Goal: Find specific page/section: Find specific page/section

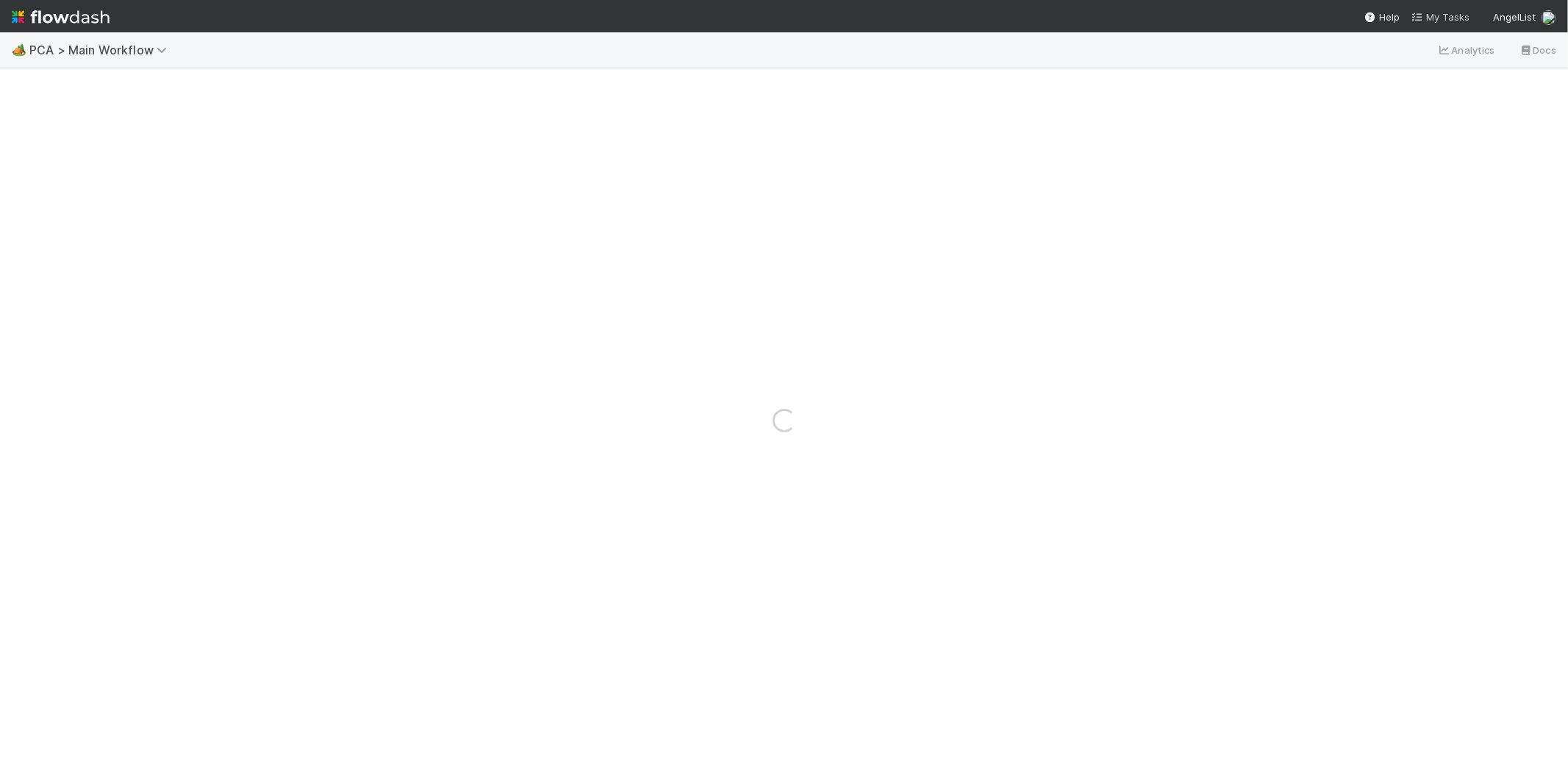
click at [1456, 15] on span "My Tasks" at bounding box center [1440, 16] width 58 height 12
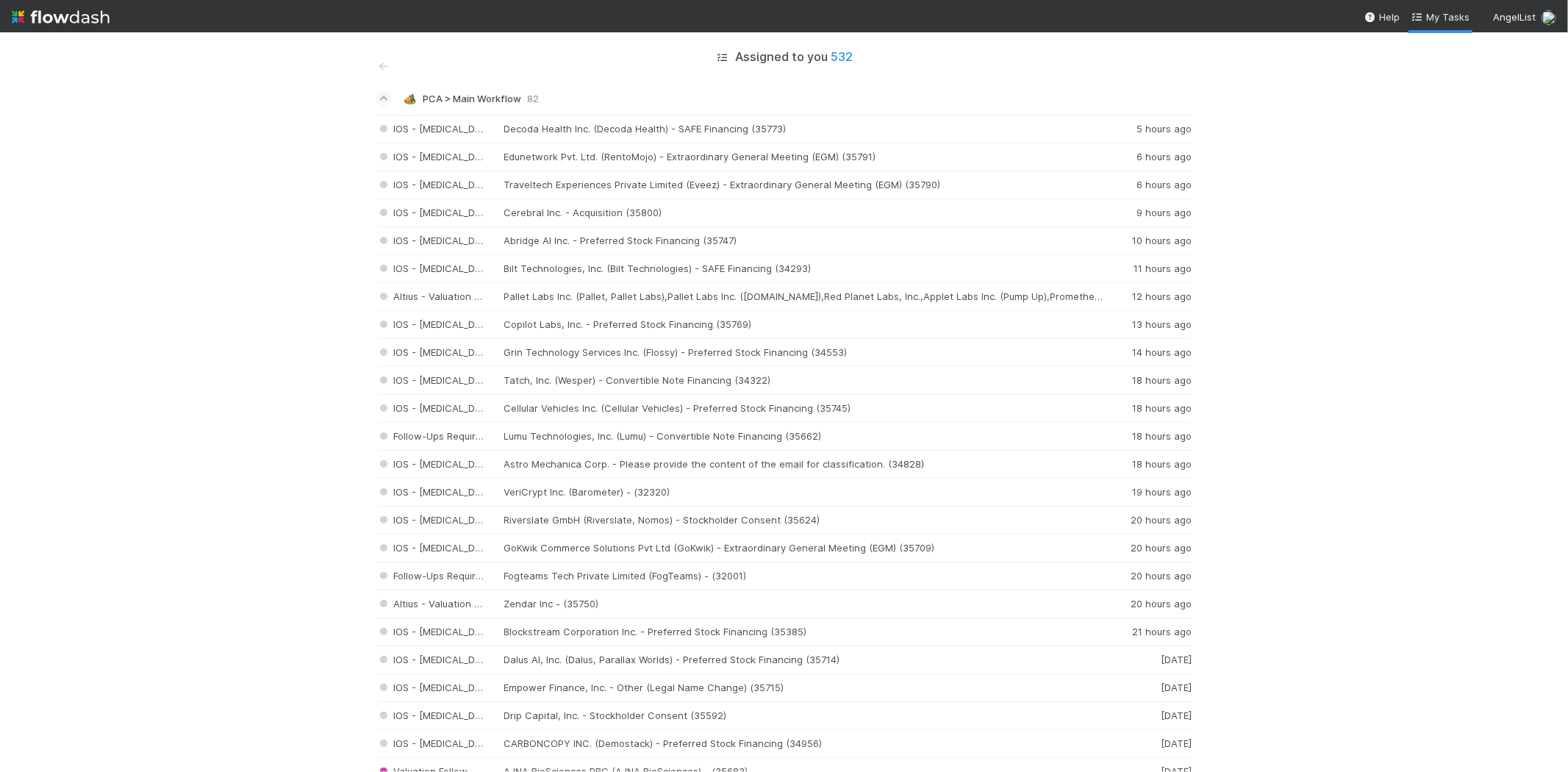
click at [72, 21] on img at bounding box center [60, 16] width 98 height 25
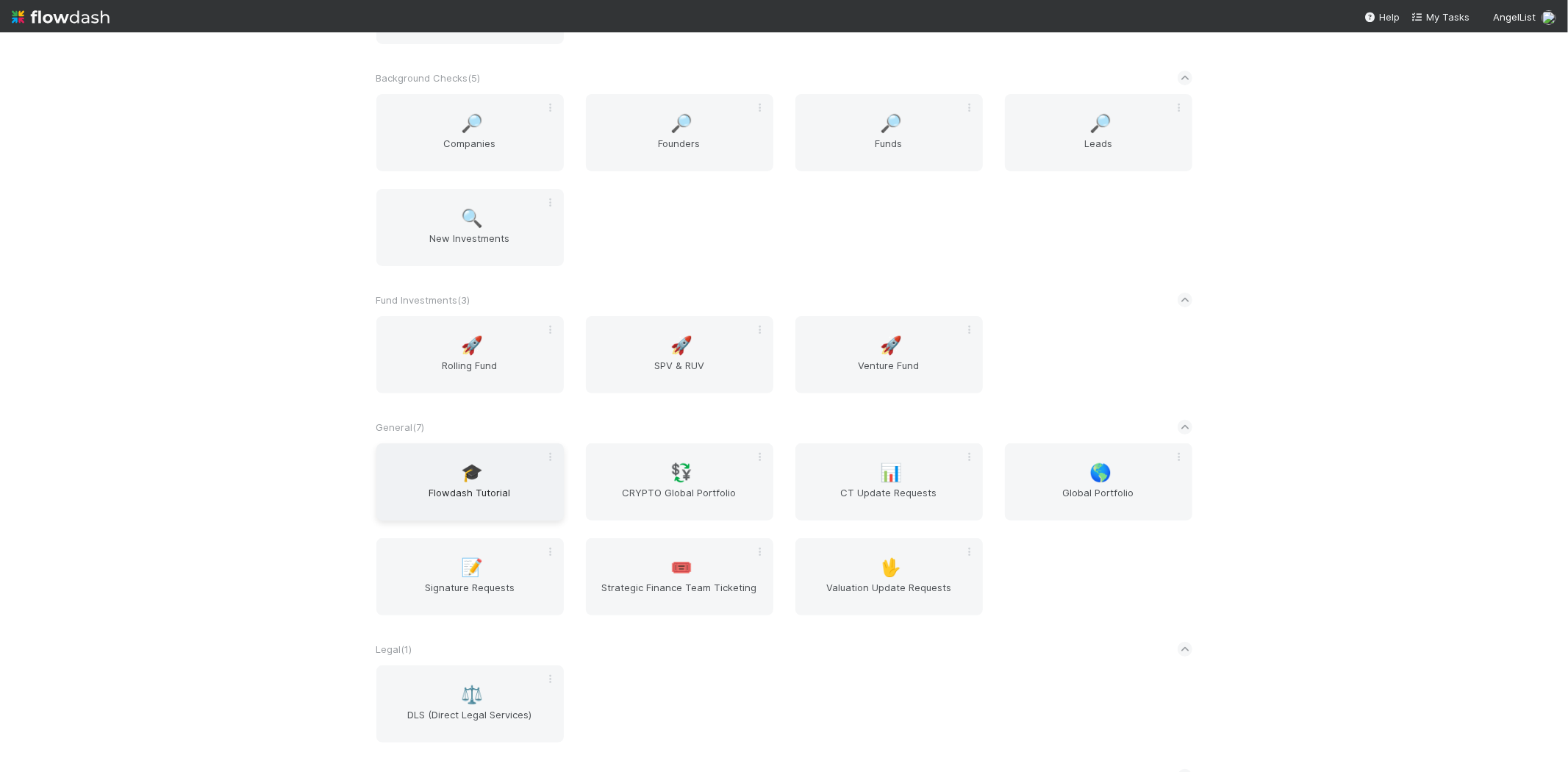
scroll to position [245, 0]
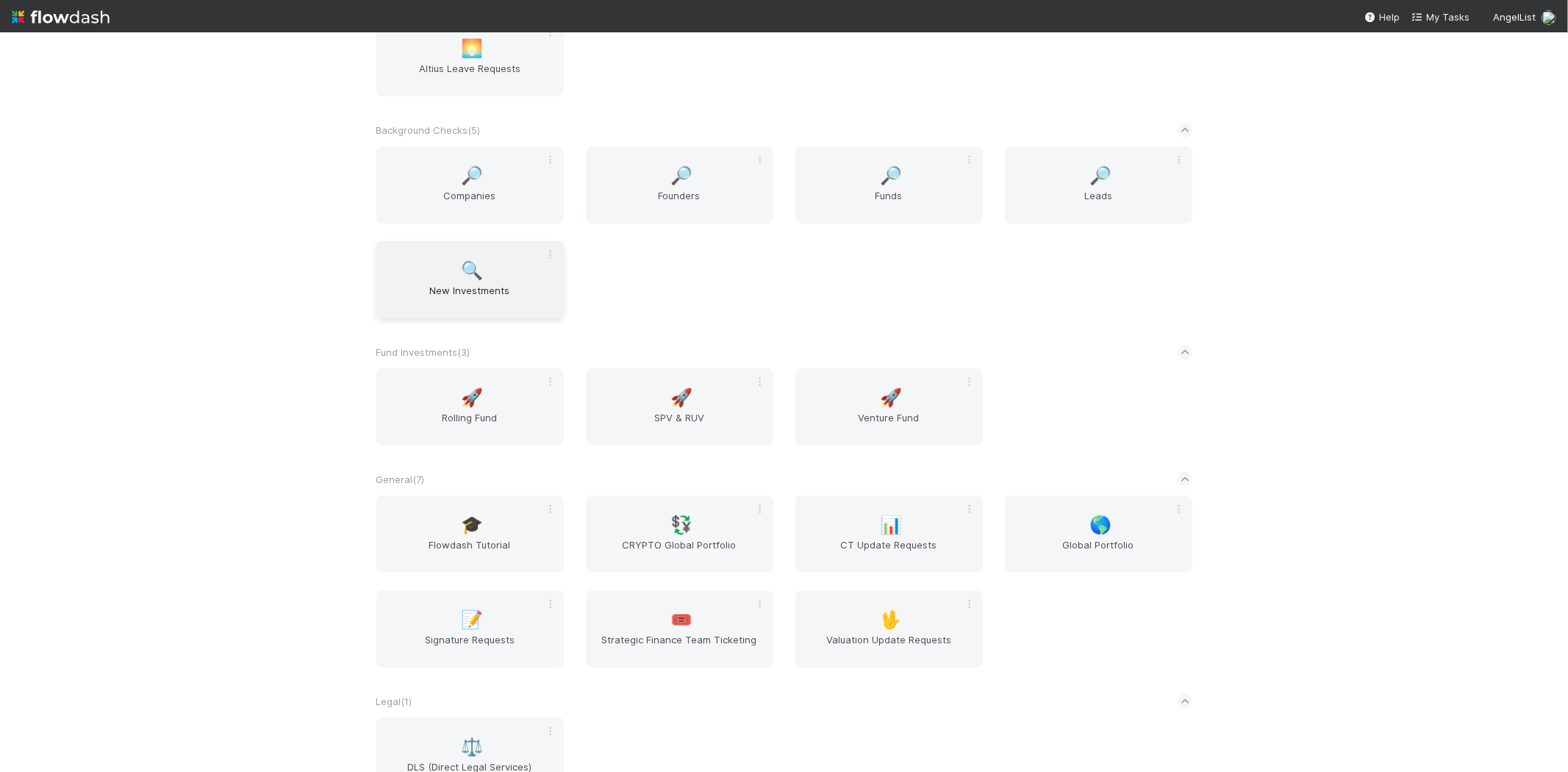
click at [478, 290] on span "New Investments" at bounding box center [471, 298] width 176 height 30
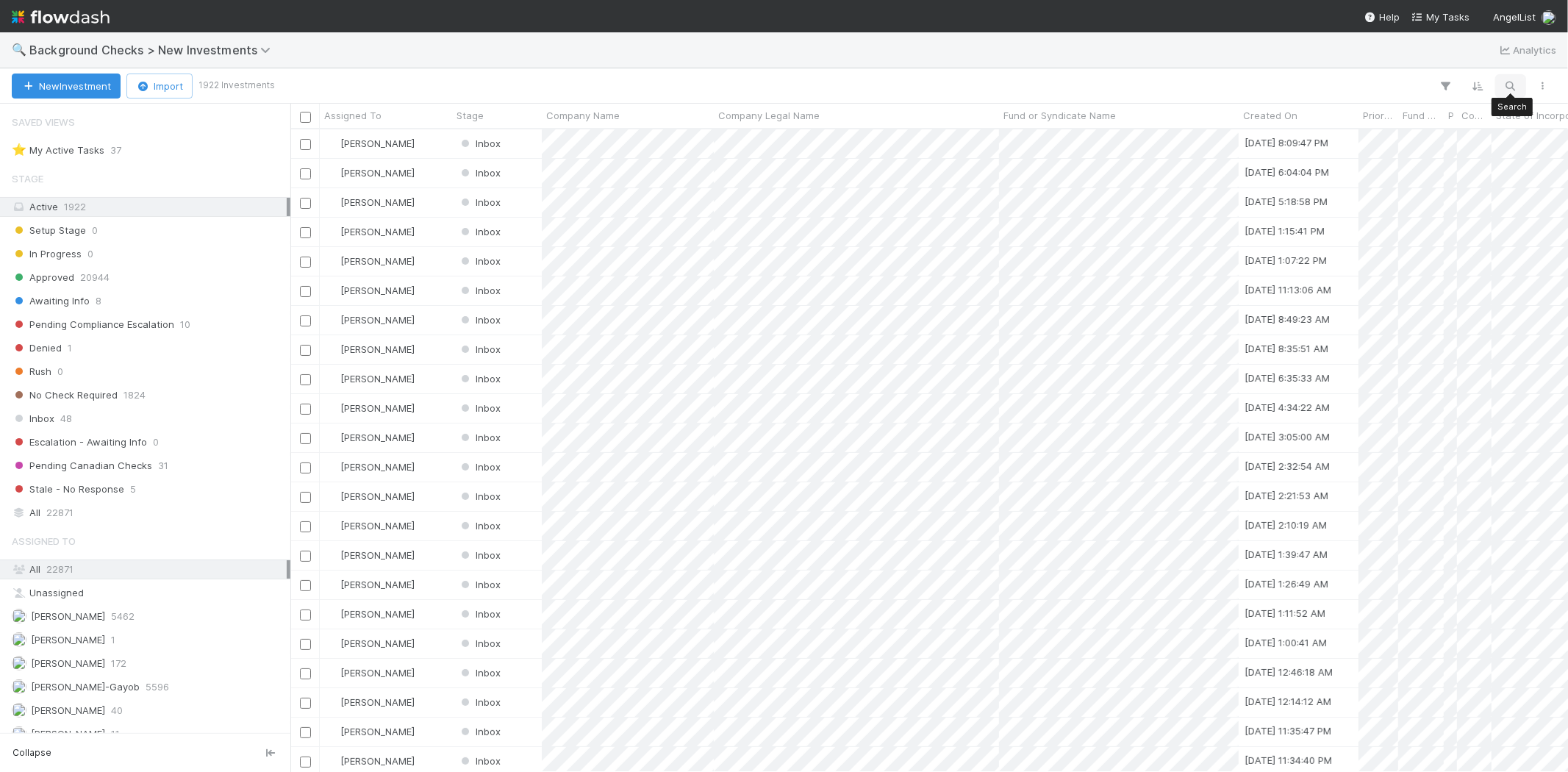
click at [1510, 82] on icon "button" at bounding box center [1510, 86] width 15 height 13
click at [1427, 60] on input at bounding box center [1434, 61] width 147 height 17
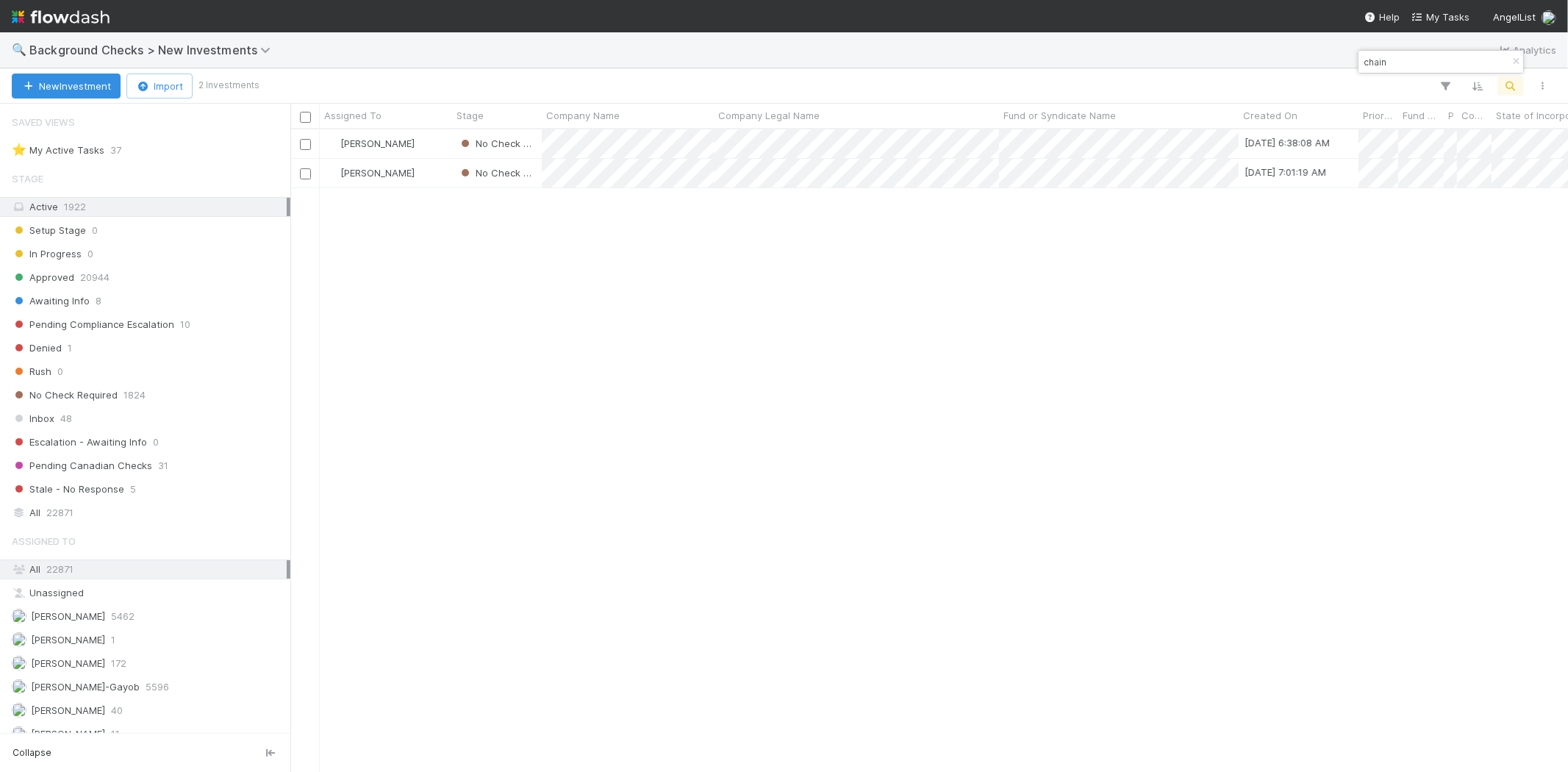
scroll to position [630, 1265]
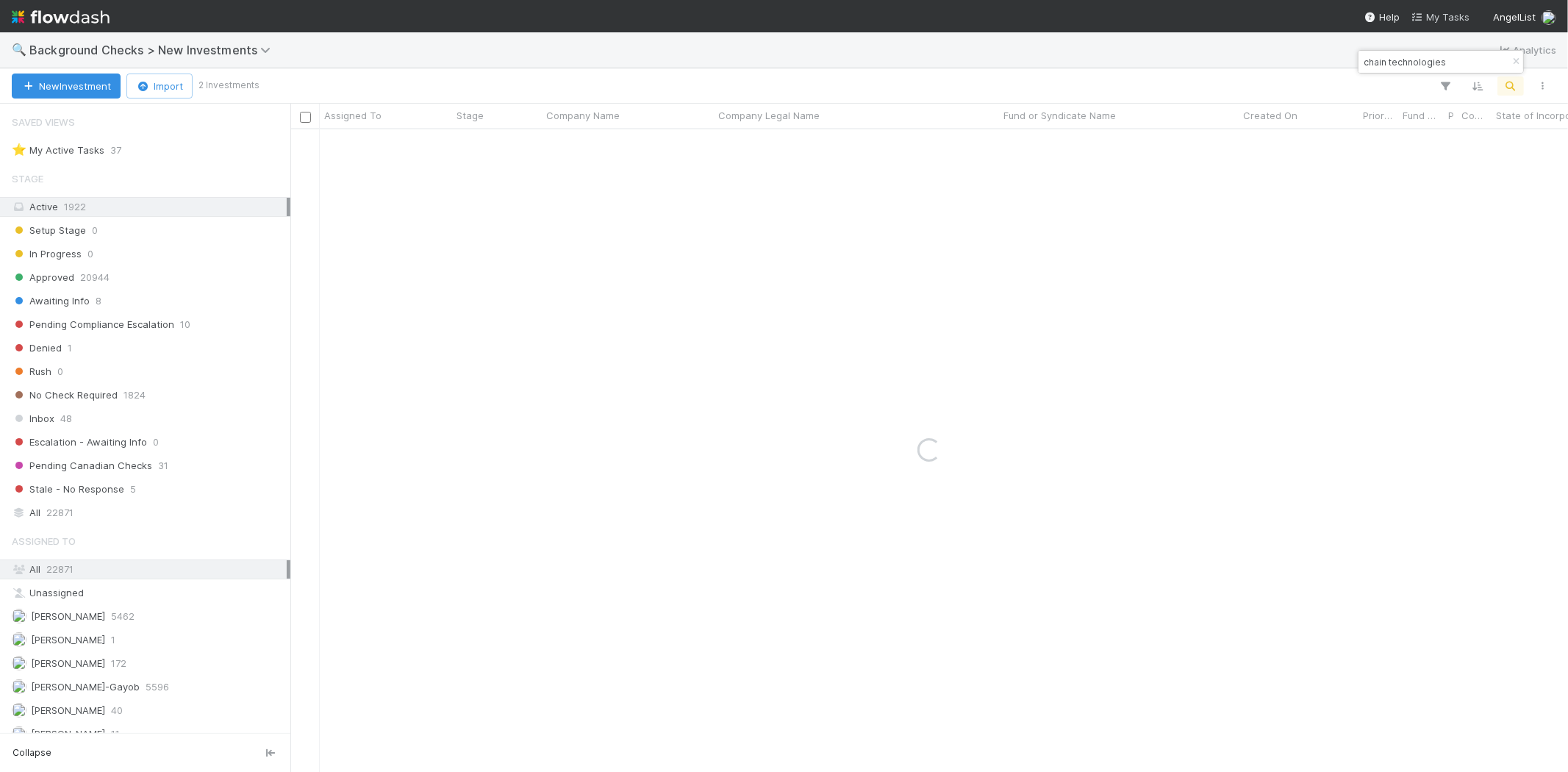
type input "chain technologies"
click at [105, 626] on span "[PERSON_NAME]" at bounding box center [58, 616] width 93 height 18
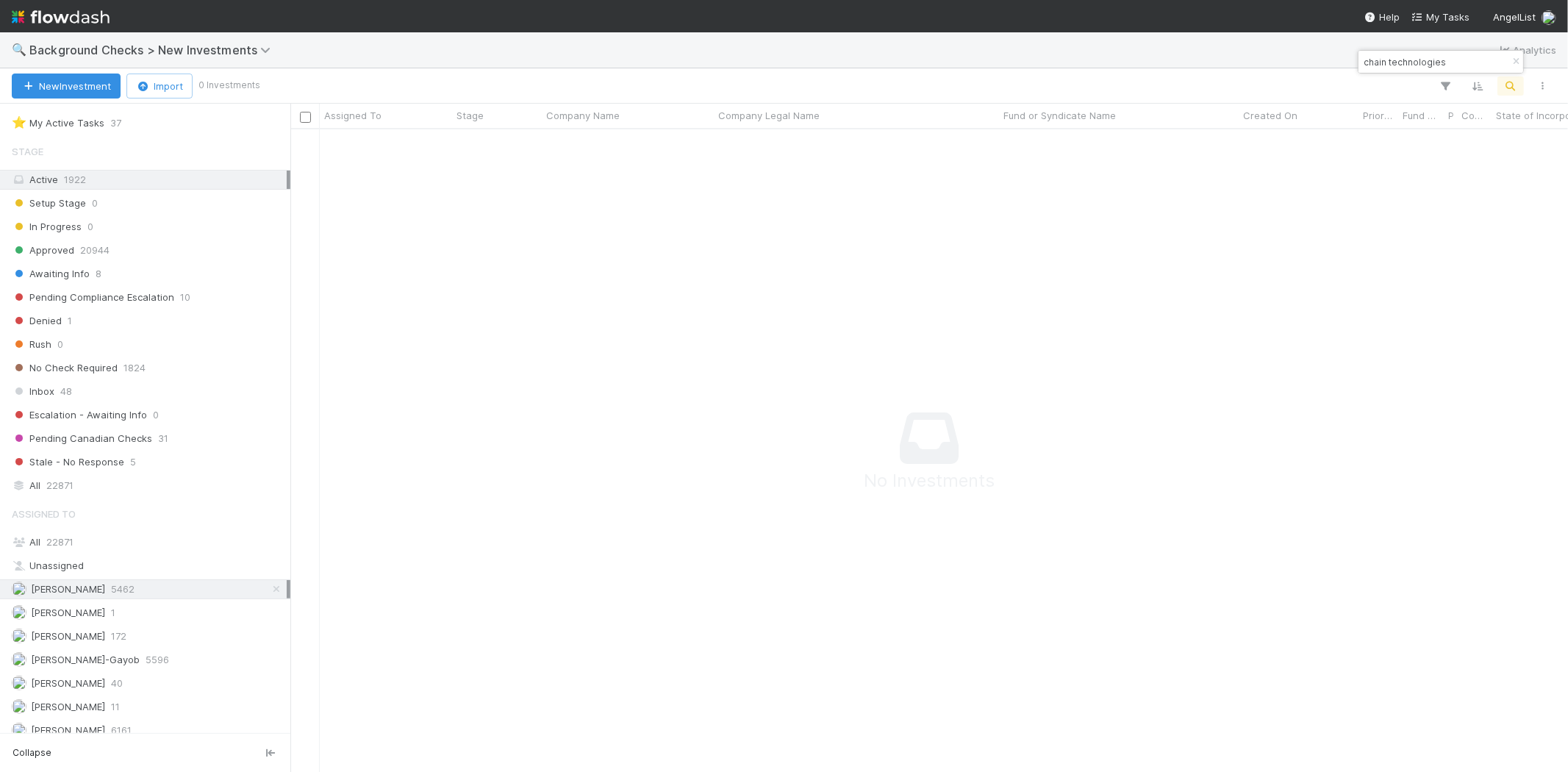
scroll to position [42, 0]
click at [1515, 66] on button "button" at bounding box center [1516, 61] width 16 height 17
